Goal: Information Seeking & Learning: Learn about a topic

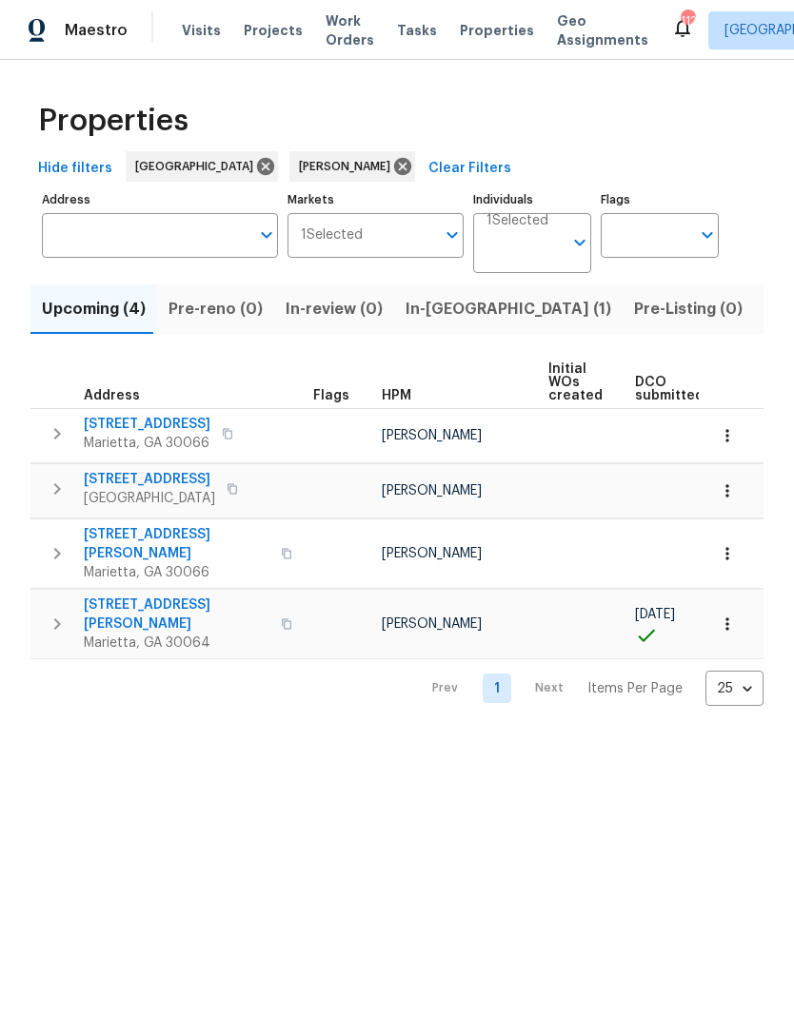
click at [434, 316] on span "In-[GEOGRAPHIC_DATA] (1)" at bounding box center [508, 309] width 206 height 27
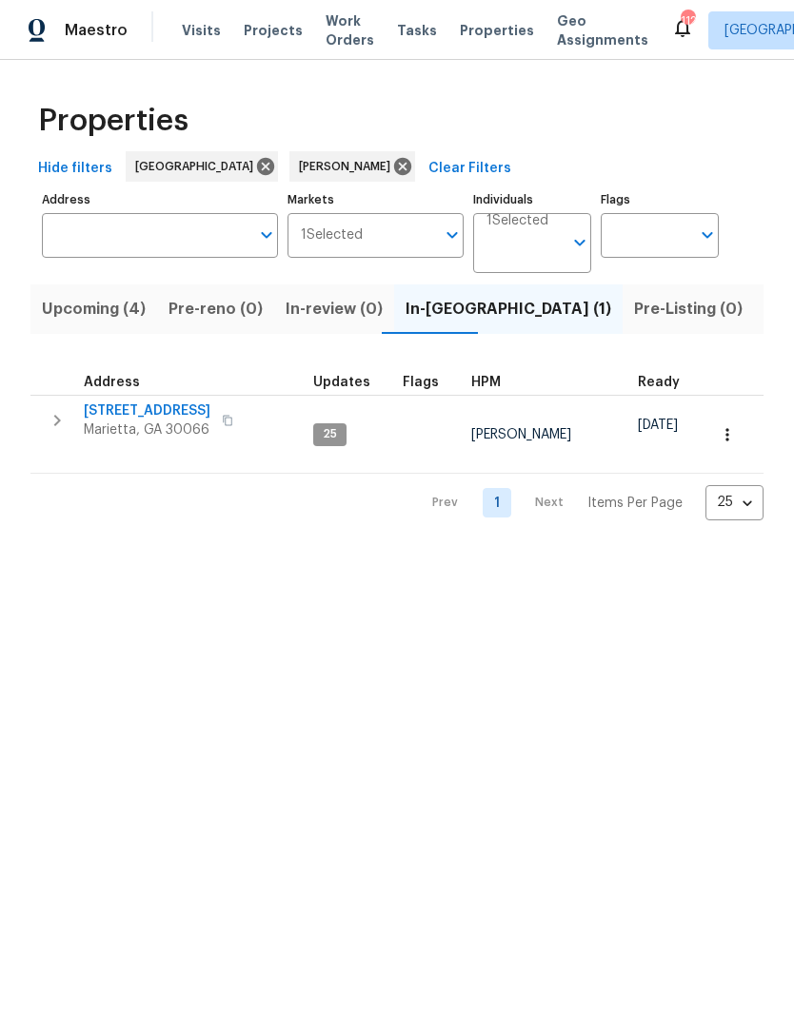
click at [133, 418] on span "[STREET_ADDRESS]" at bounding box center [147, 411] width 127 height 19
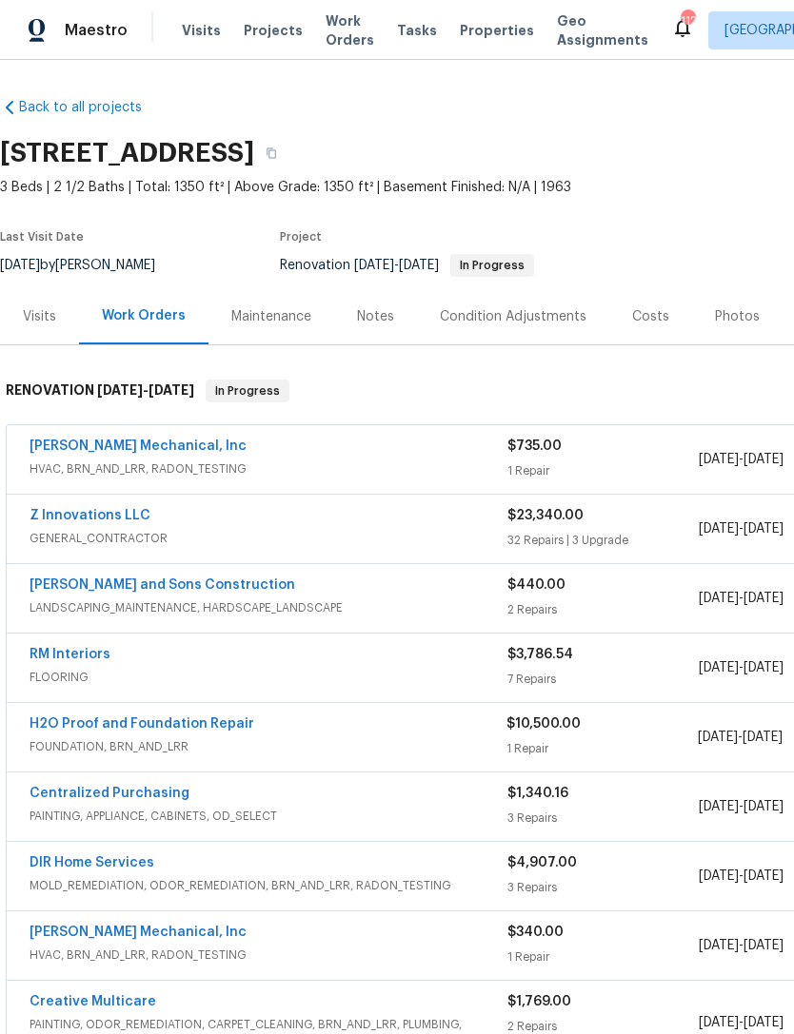
click at [642, 320] on div "Costs" at bounding box center [650, 316] width 37 height 19
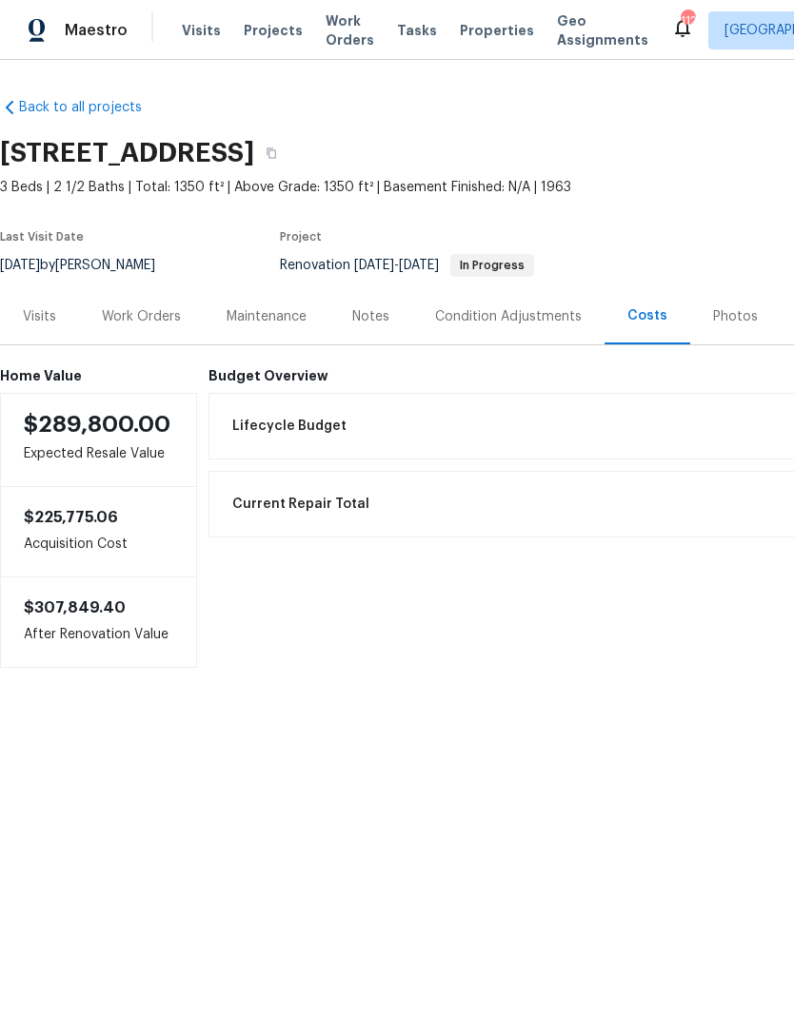
click at [43, 305] on div "Visits" at bounding box center [39, 316] width 79 height 56
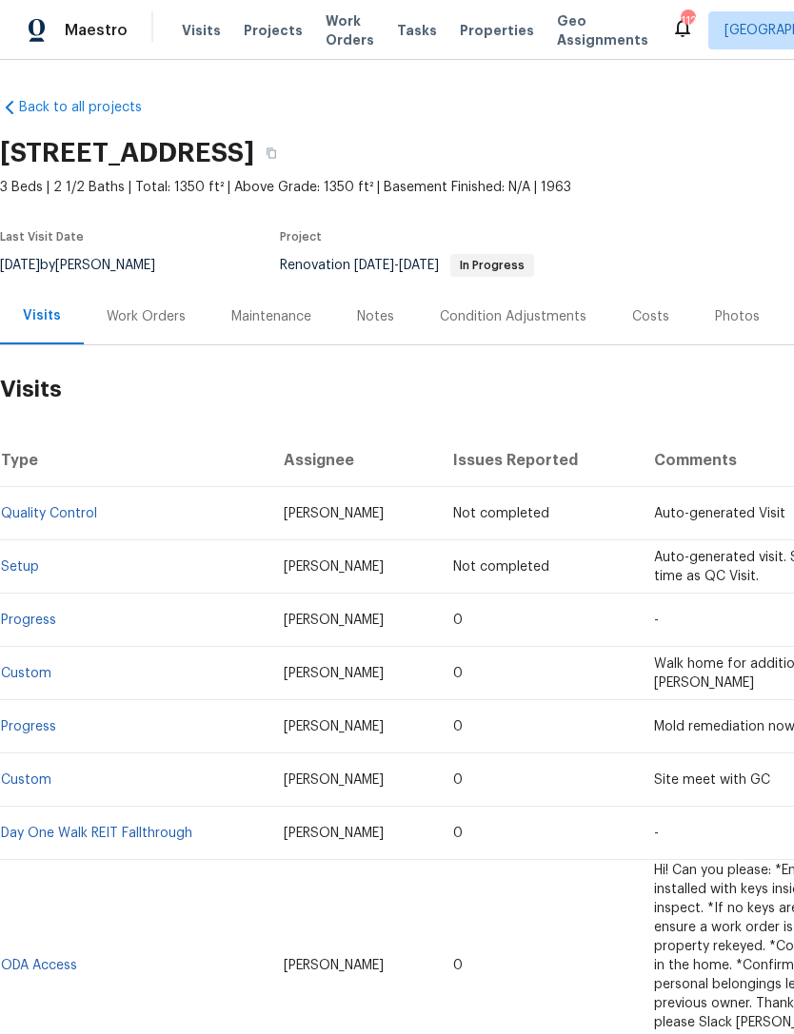
click at [157, 305] on div "Work Orders" at bounding box center [146, 316] width 125 height 56
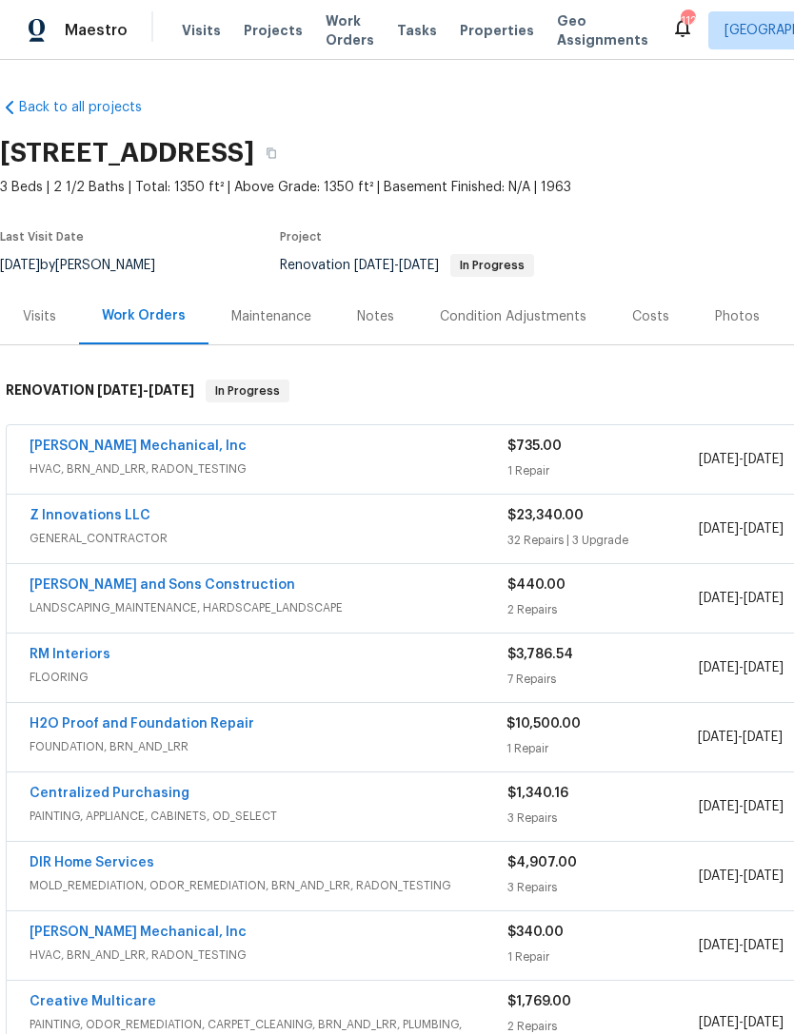
click at [392, 311] on div "Notes" at bounding box center [375, 316] width 83 height 56
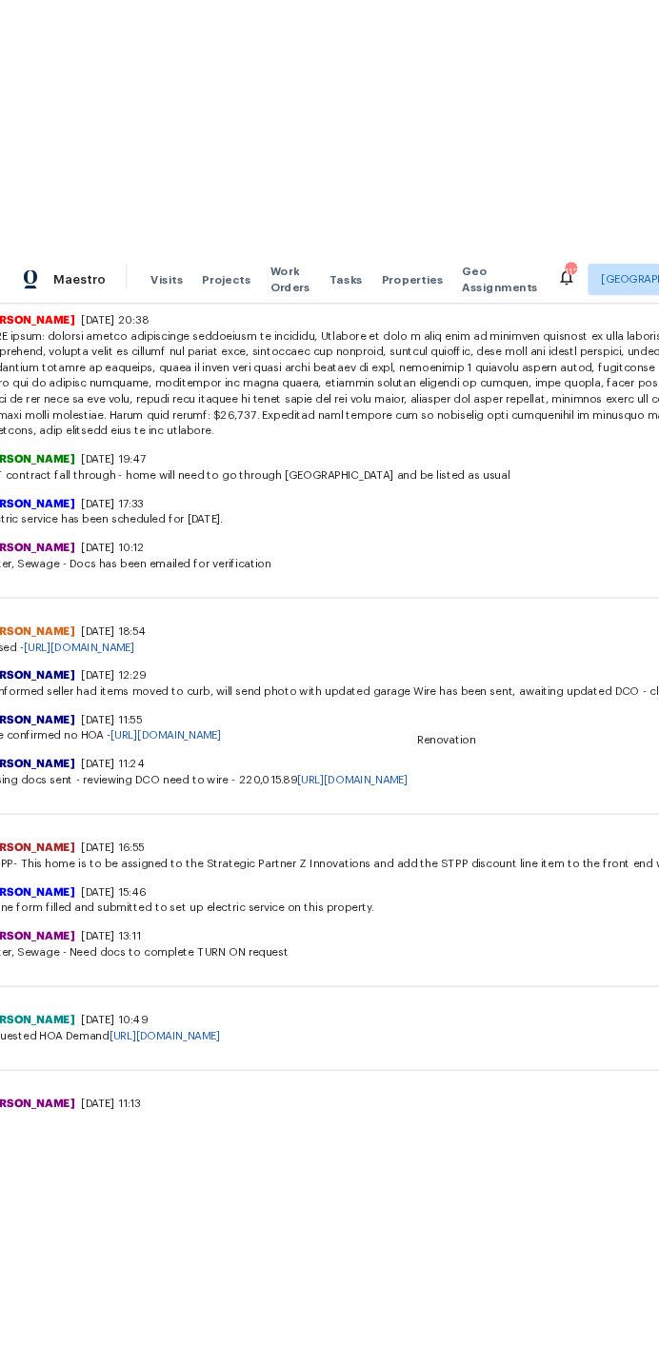
scroll to position [1301, 26]
